Goal: Find specific page/section

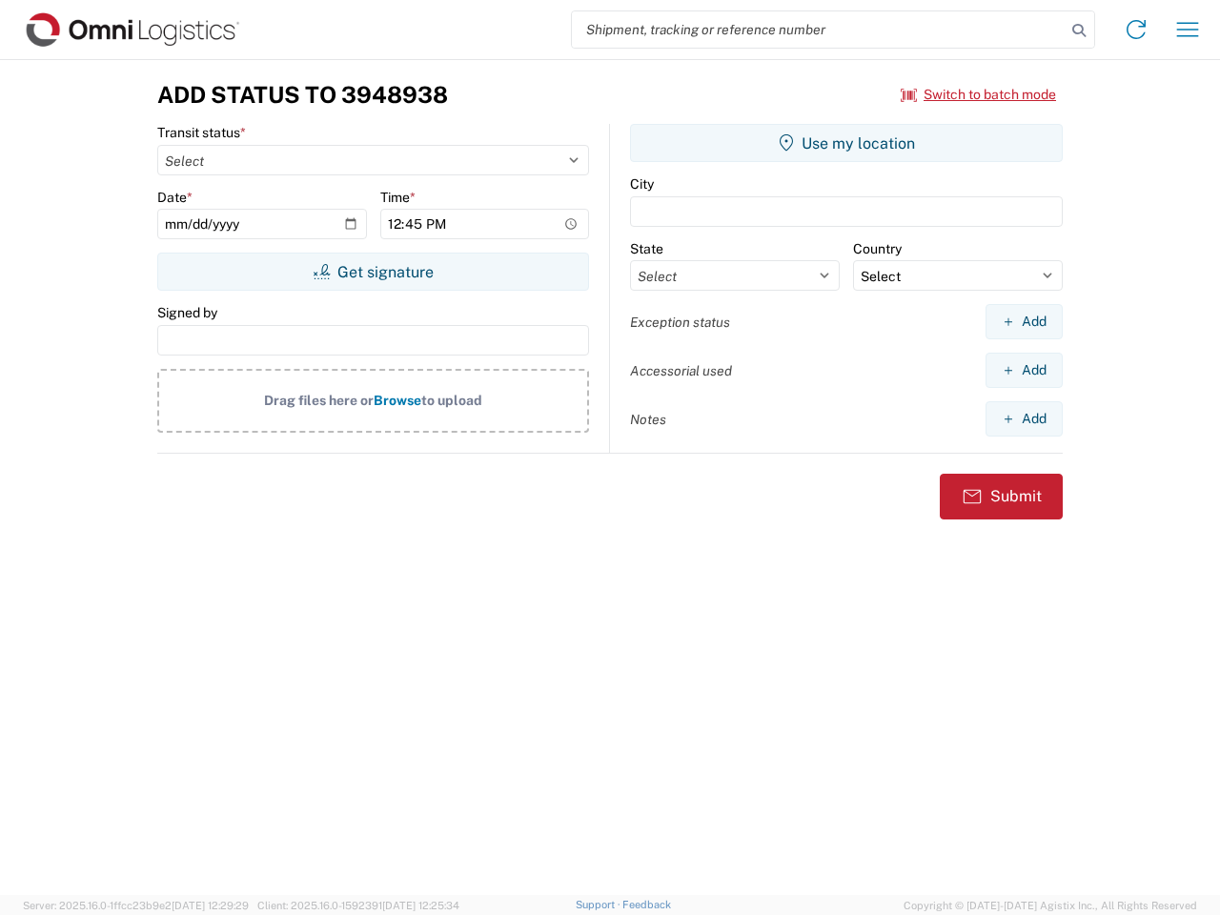
click at [819, 30] on input "search" at bounding box center [819, 29] width 494 height 36
click at [1079, 31] on icon at bounding box center [1079, 30] width 27 height 27
click at [1137, 30] on icon at bounding box center [1136, 29] width 31 height 31
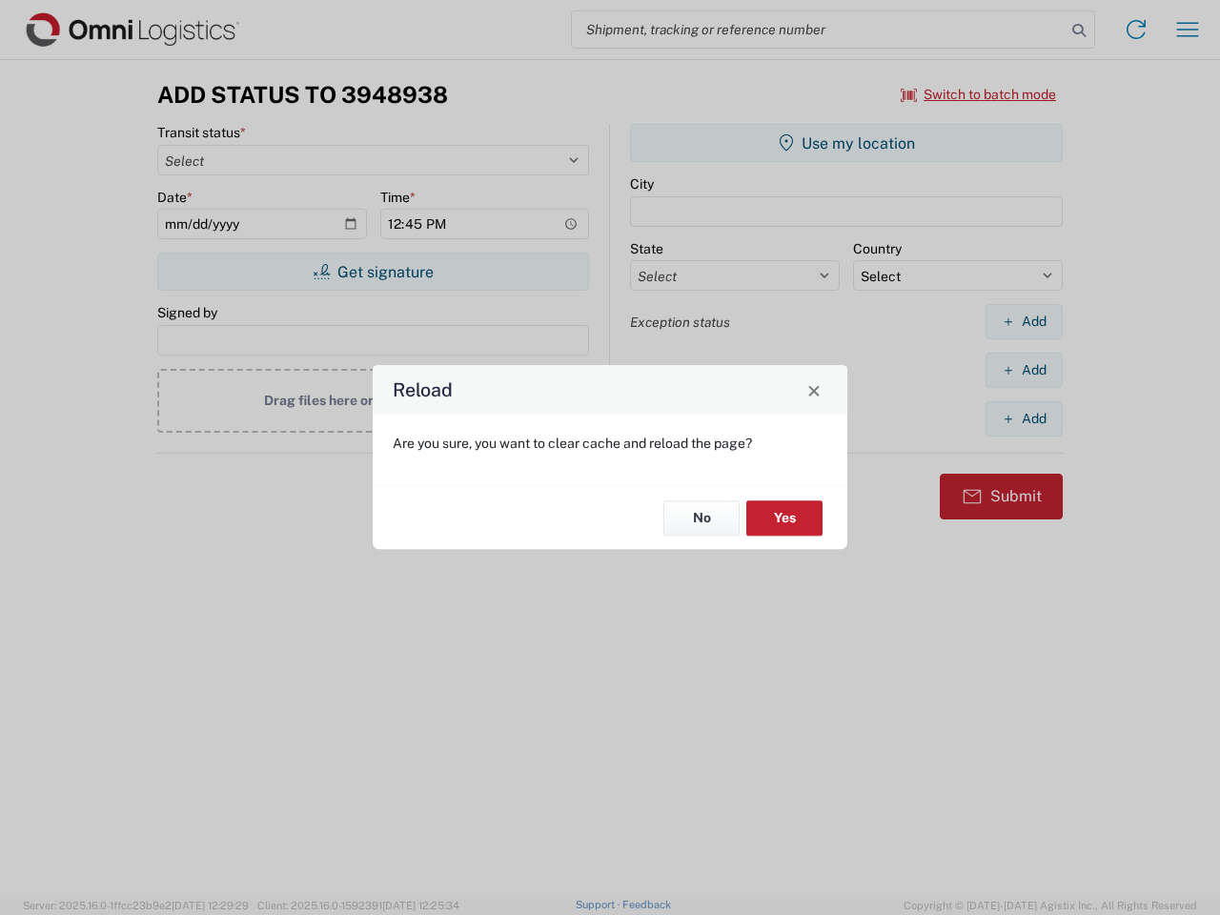
click at [1188, 30] on div "Reload Are you sure, you want to clear cache and reload the page? No Yes" at bounding box center [610, 457] width 1220 height 915
click at [979, 94] on div "Reload Are you sure, you want to clear cache and reload the page? No Yes" at bounding box center [610, 457] width 1220 height 915
click at [373, 272] on div "Reload Are you sure, you want to clear cache and reload the page? No Yes" at bounding box center [610, 457] width 1220 height 915
click at [847, 143] on div "Reload Are you sure, you want to clear cache and reload the page? No Yes" at bounding box center [610, 457] width 1220 height 915
click at [1024, 321] on div "Reload Are you sure, you want to clear cache and reload the page? No Yes" at bounding box center [610, 457] width 1220 height 915
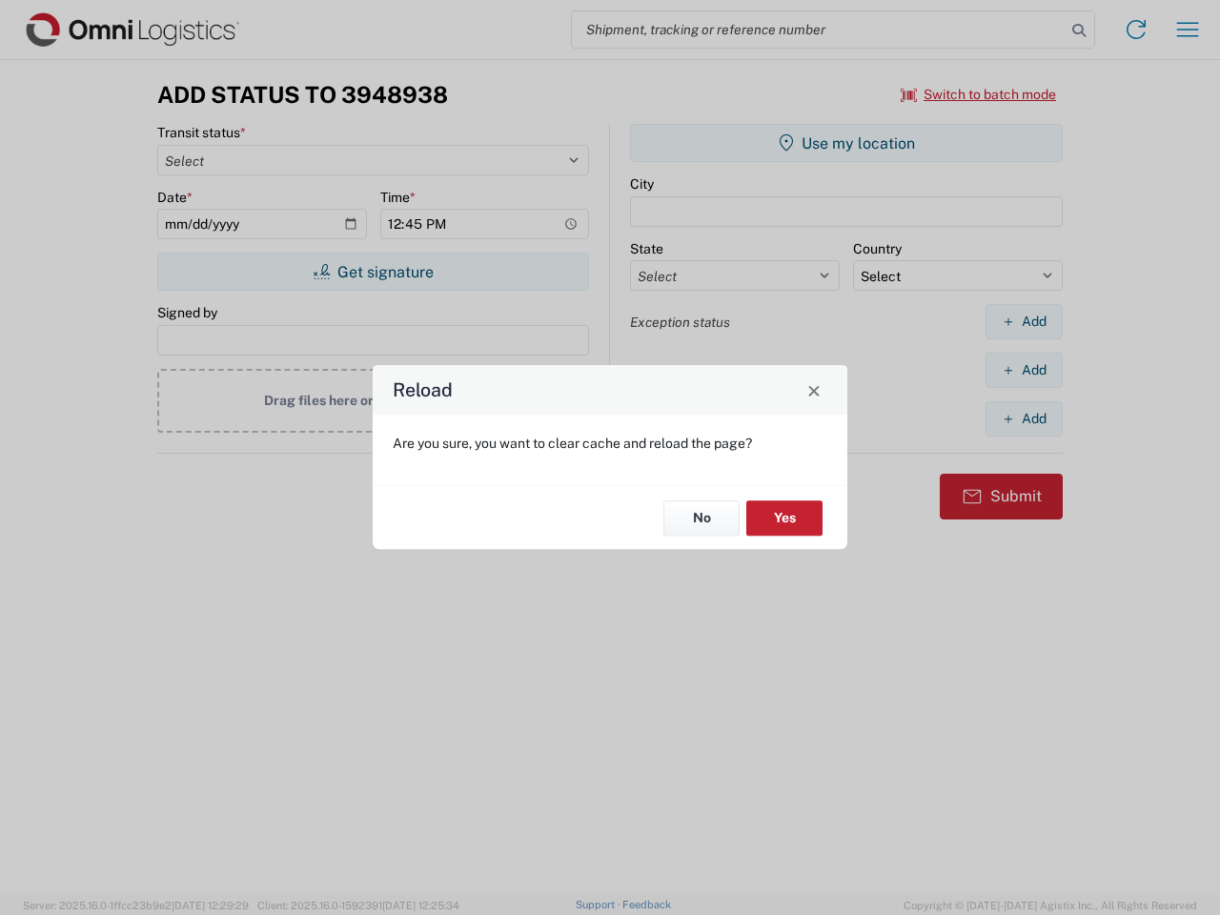
click at [1024, 370] on div "Reload Are you sure, you want to clear cache and reload the page? No Yes" at bounding box center [610, 457] width 1220 height 915
click at [1024, 419] on div "Reload Are you sure, you want to clear cache and reload the page? No Yes" at bounding box center [610, 457] width 1220 height 915
